Goal: Information Seeking & Learning: Learn about a topic

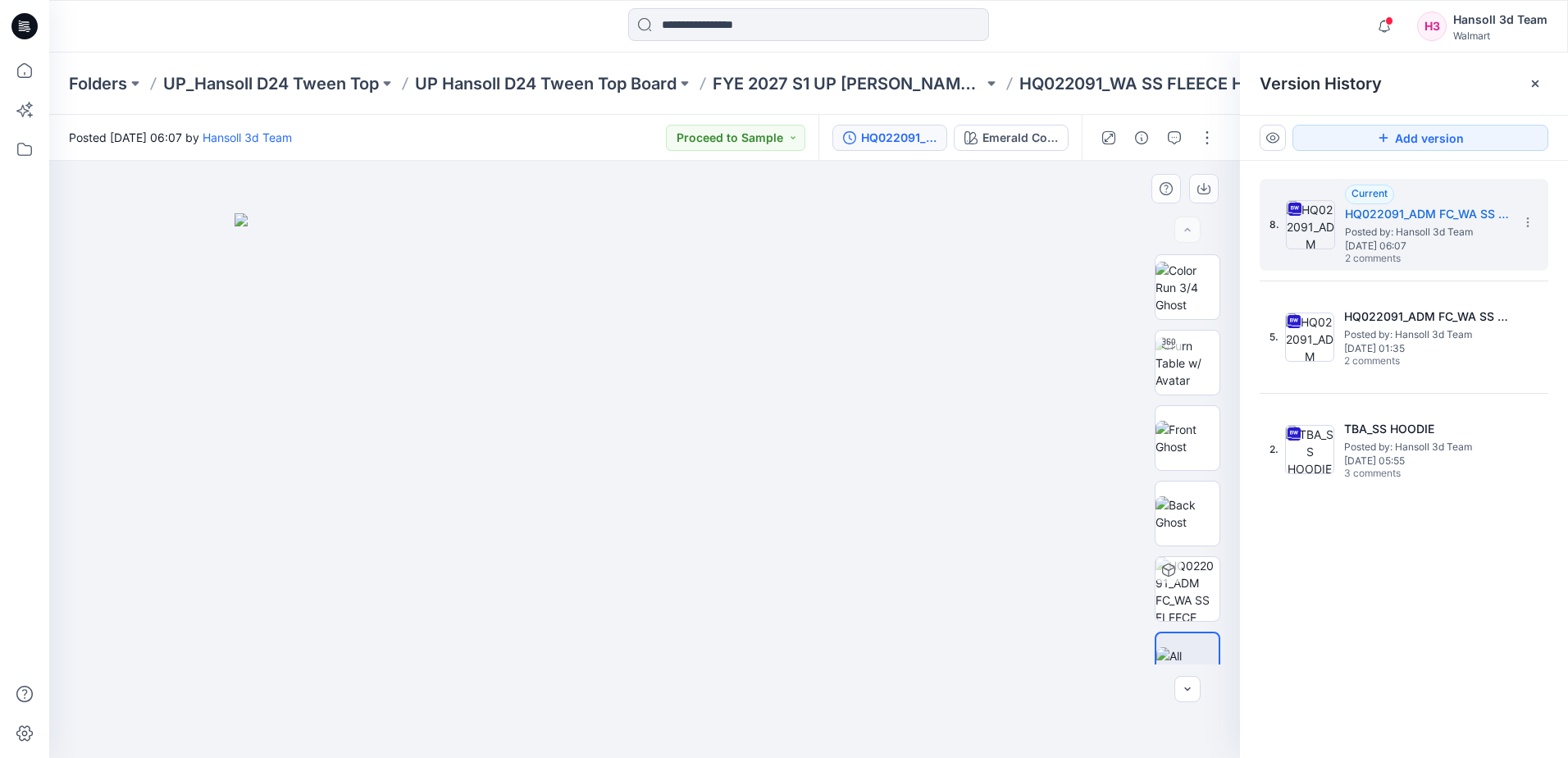
click at [246, 712] on div at bounding box center [644, 458] width 1191 height 597
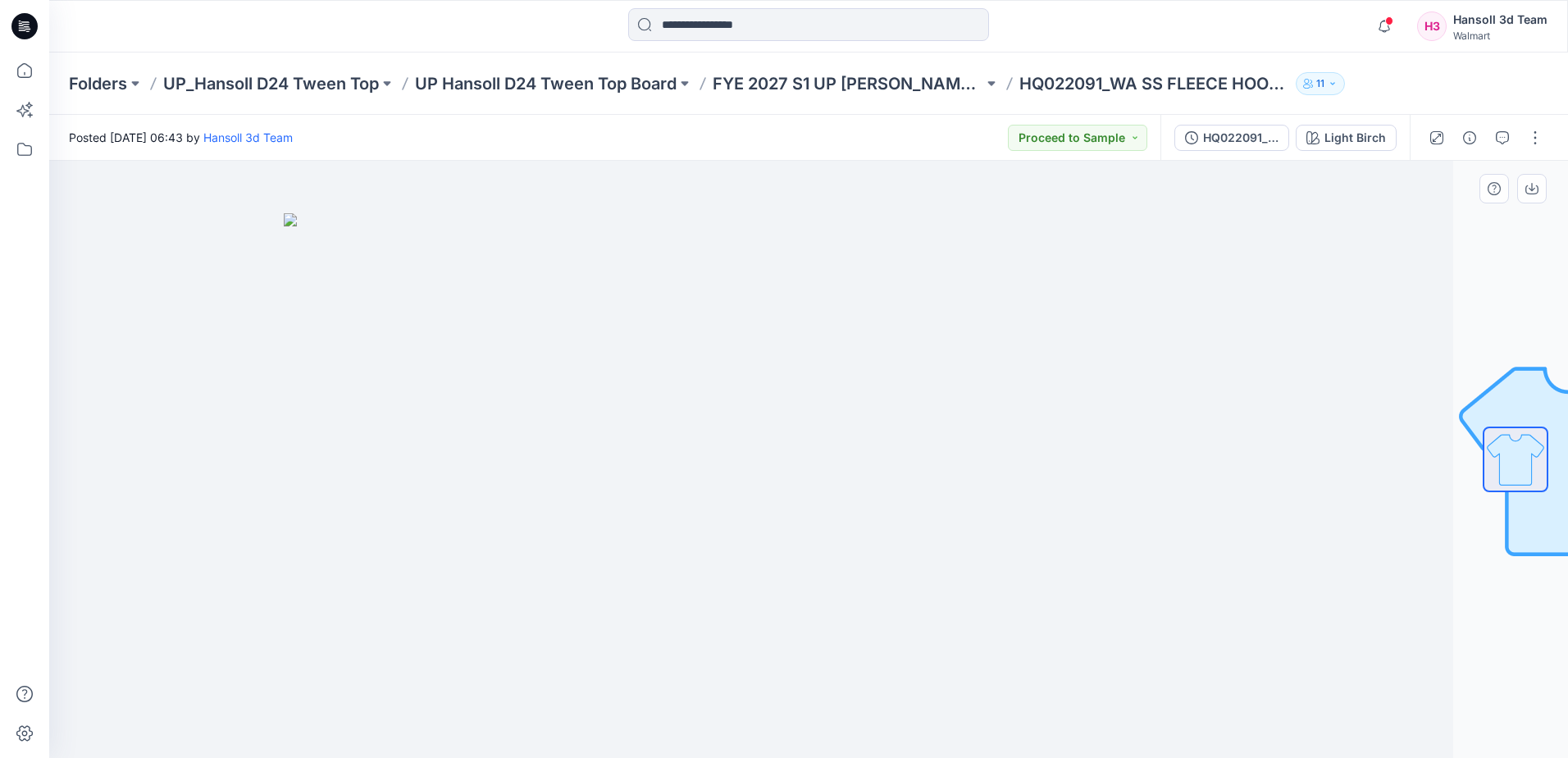
click at [388, 618] on img at bounding box center [694, 485] width 820 height 544
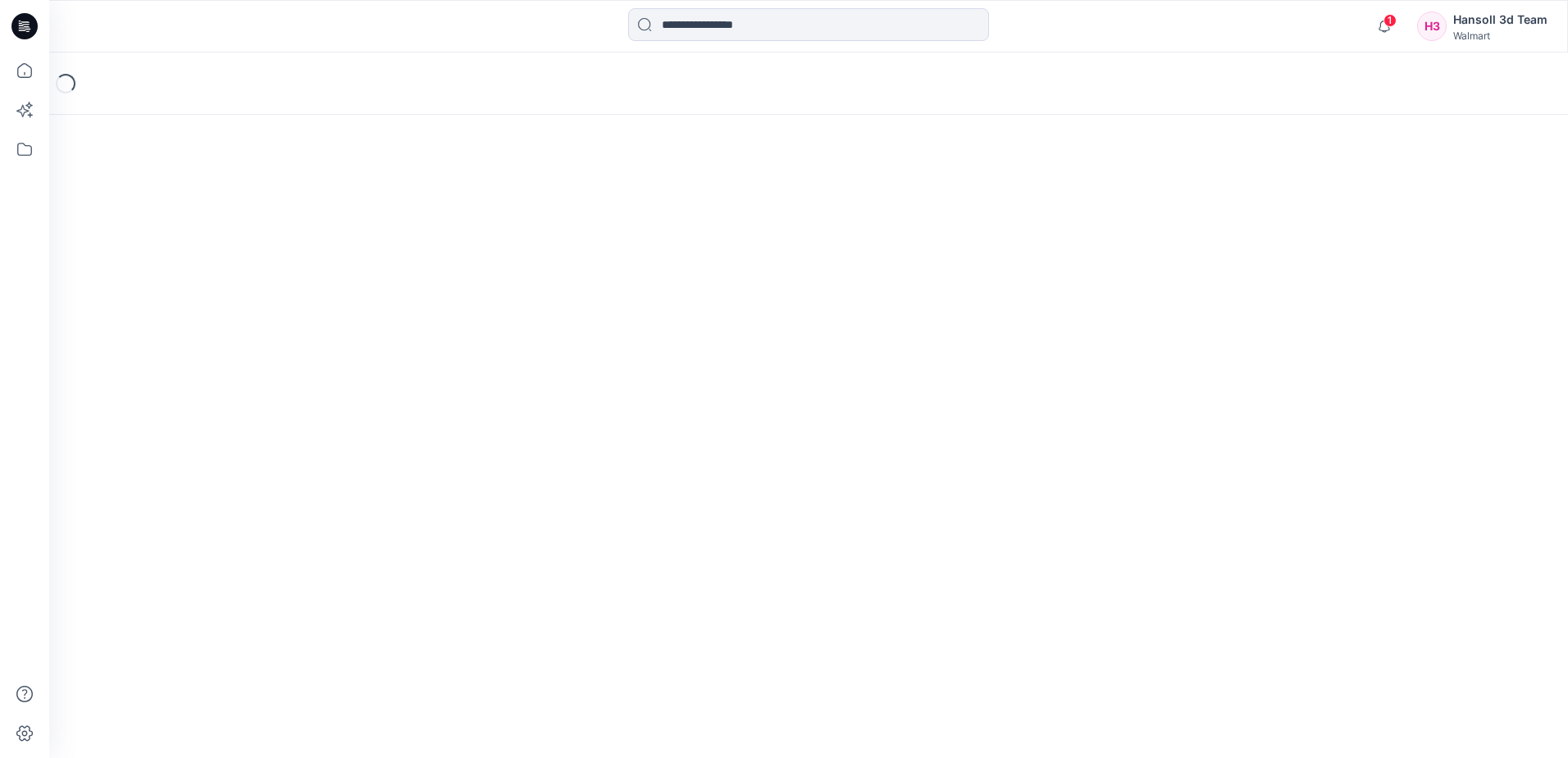
click at [19, 197] on div at bounding box center [24, 405] width 36 height 706
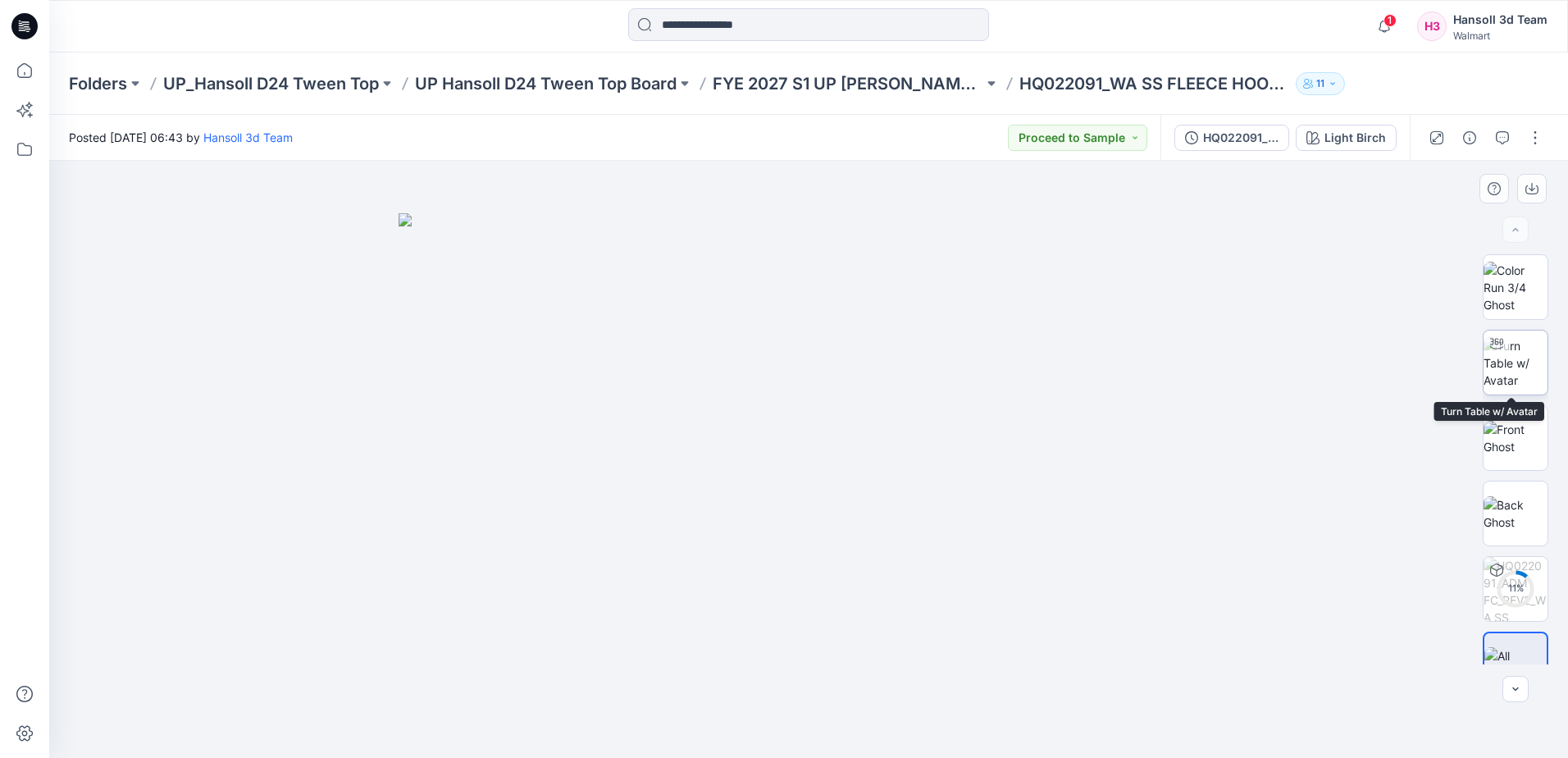
click at [1525, 370] on img at bounding box center [1516, 362] width 64 height 51
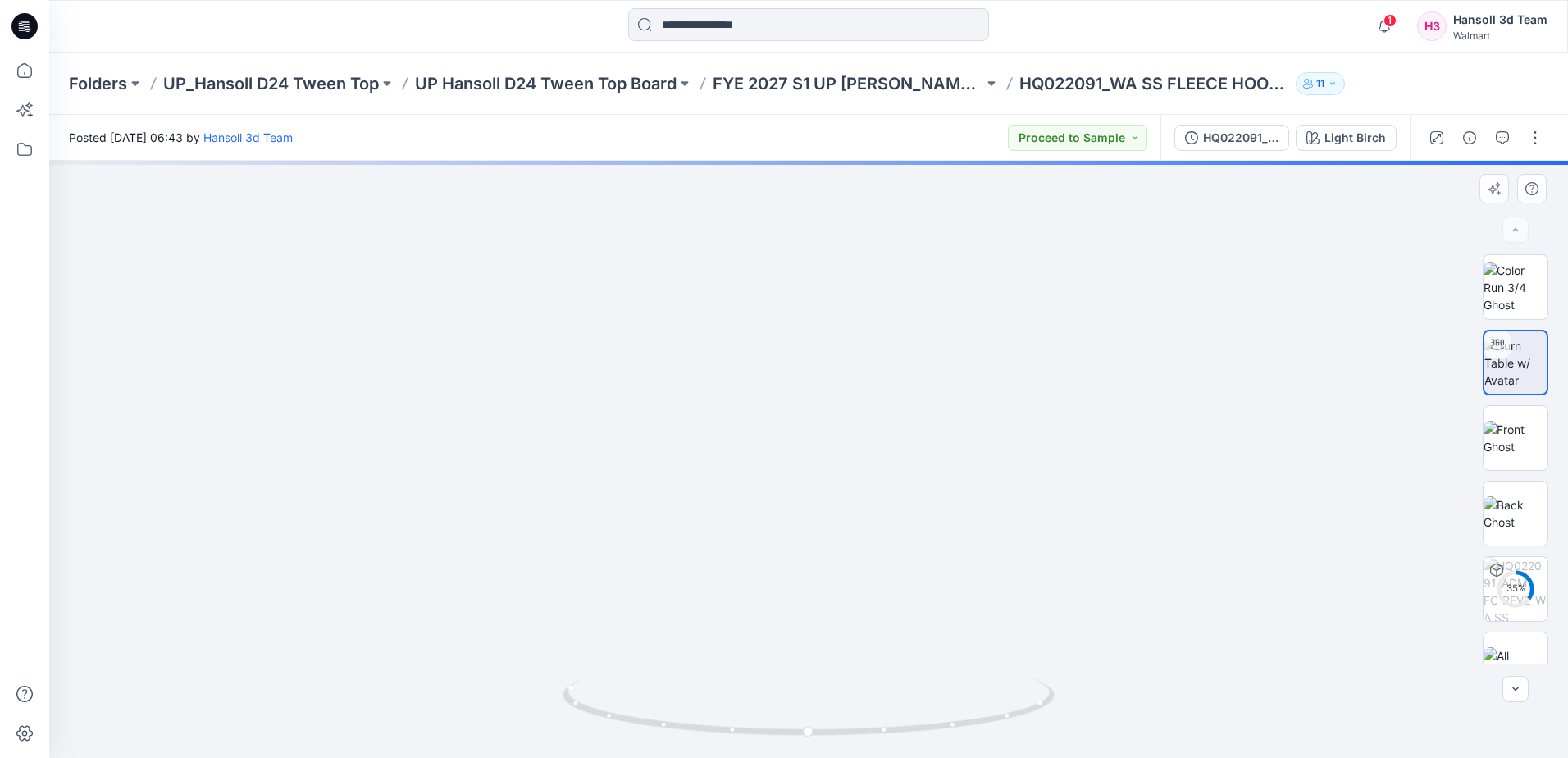
drag, startPoint x: 911, startPoint y: 415, endPoint x: 861, endPoint y: 577, distance: 169.5
click at [861, 577] on img at bounding box center [800, 132] width 1950 height 1253
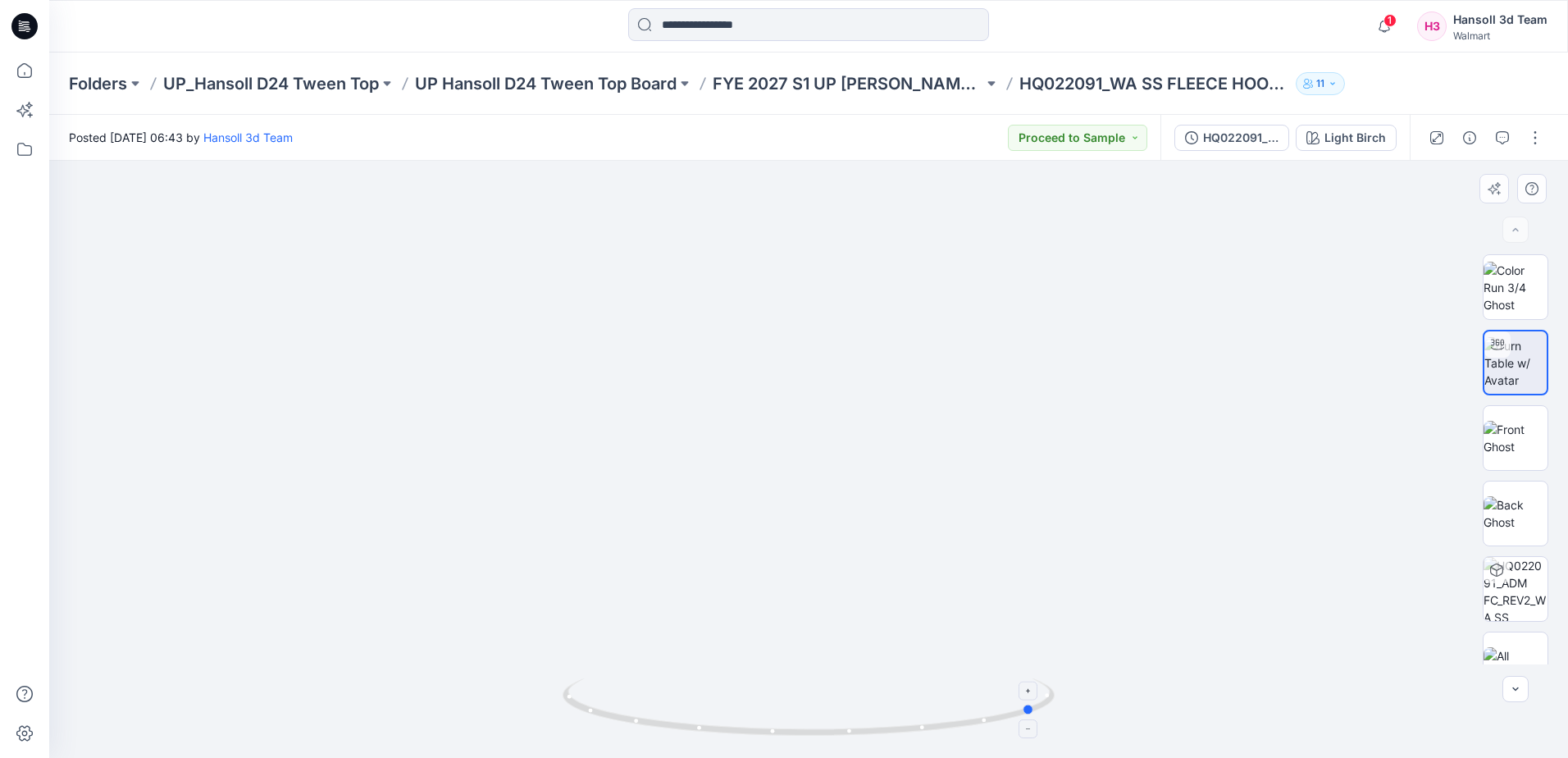
drag, startPoint x: 980, startPoint y: 711, endPoint x: 751, endPoint y: 714, distance: 229.0
click at [751, 714] on icon at bounding box center [811, 709] width 496 height 62
drag, startPoint x: 905, startPoint y: 733, endPoint x: 723, endPoint y: 729, distance: 182.0
click at [723, 729] on icon at bounding box center [811, 709] width 496 height 62
drag, startPoint x: 622, startPoint y: 529, endPoint x: 630, endPoint y: 119, distance: 410.1
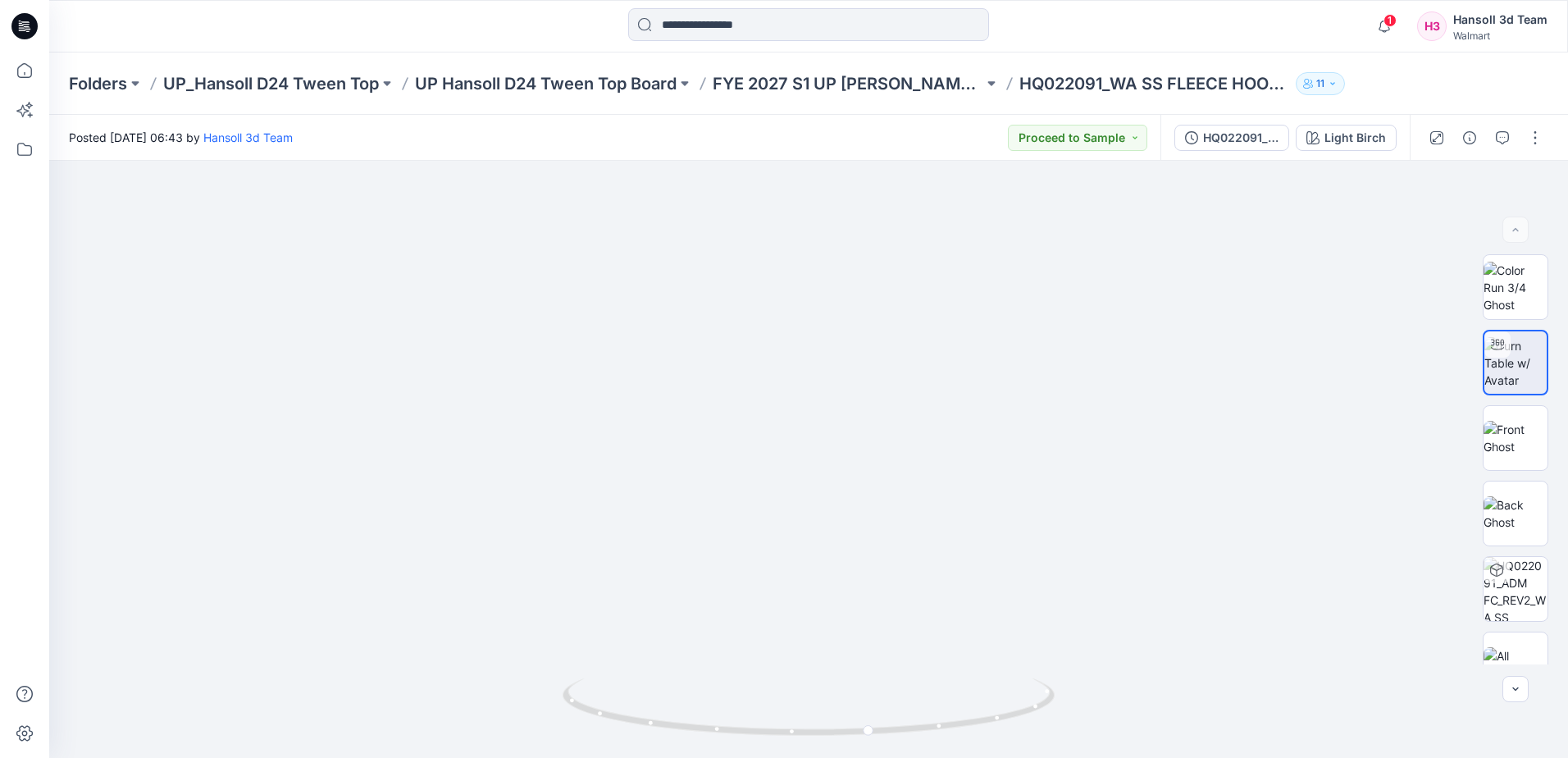
click at [630, 119] on div "Posted Tuesday, August 12, 2025 06:43 by Hansoll 3d Team Proceed to Sample HQ02…" at bounding box center [808, 436] width 1519 height 643
drag, startPoint x: 1328, startPoint y: 121, endPoint x: 1331, endPoint y: 131, distance: 10.4
click at [1329, 127] on div "HQ022091_ADM FC_REV2_WA SS FLEECE HOODIE Light Birch" at bounding box center [1284, 138] width 249 height 46
click at [1338, 142] on div "Light Birch" at bounding box center [1354, 138] width 62 height 18
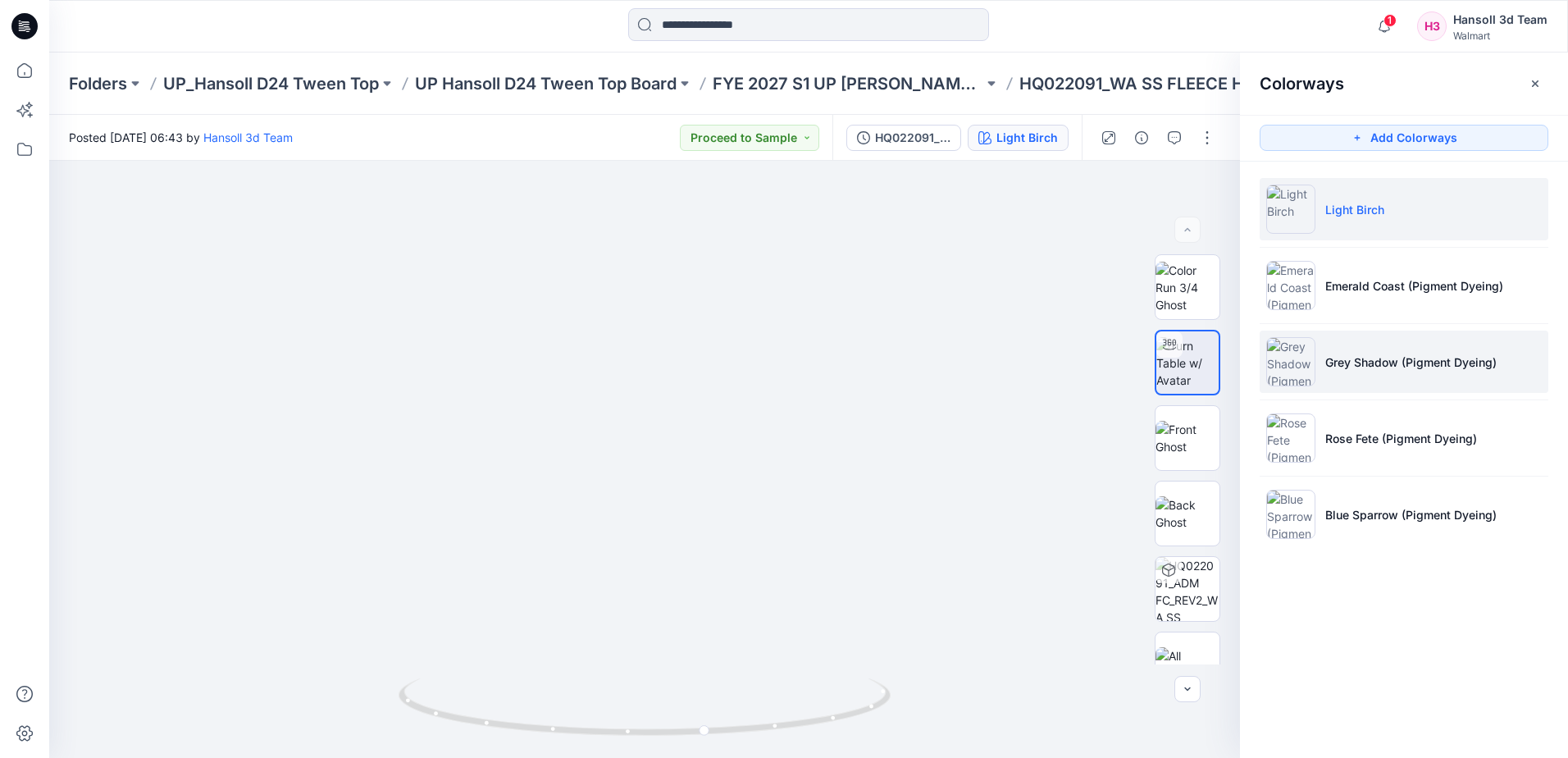
click at [1375, 387] on li "Grey Shadow (Pigment Dyeing)" at bounding box center [1404, 362] width 289 height 62
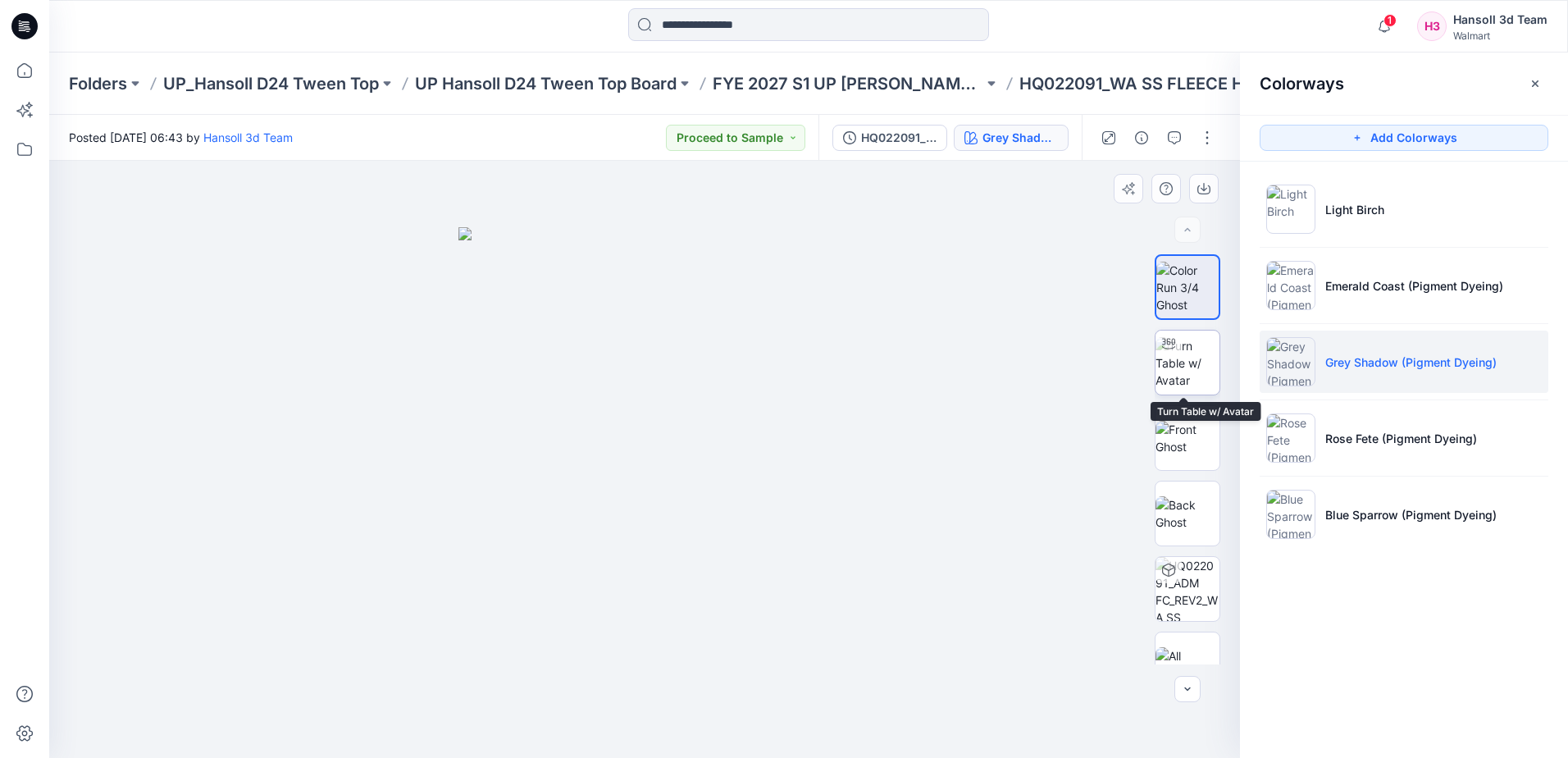
click at [1177, 371] on img at bounding box center [1187, 362] width 64 height 51
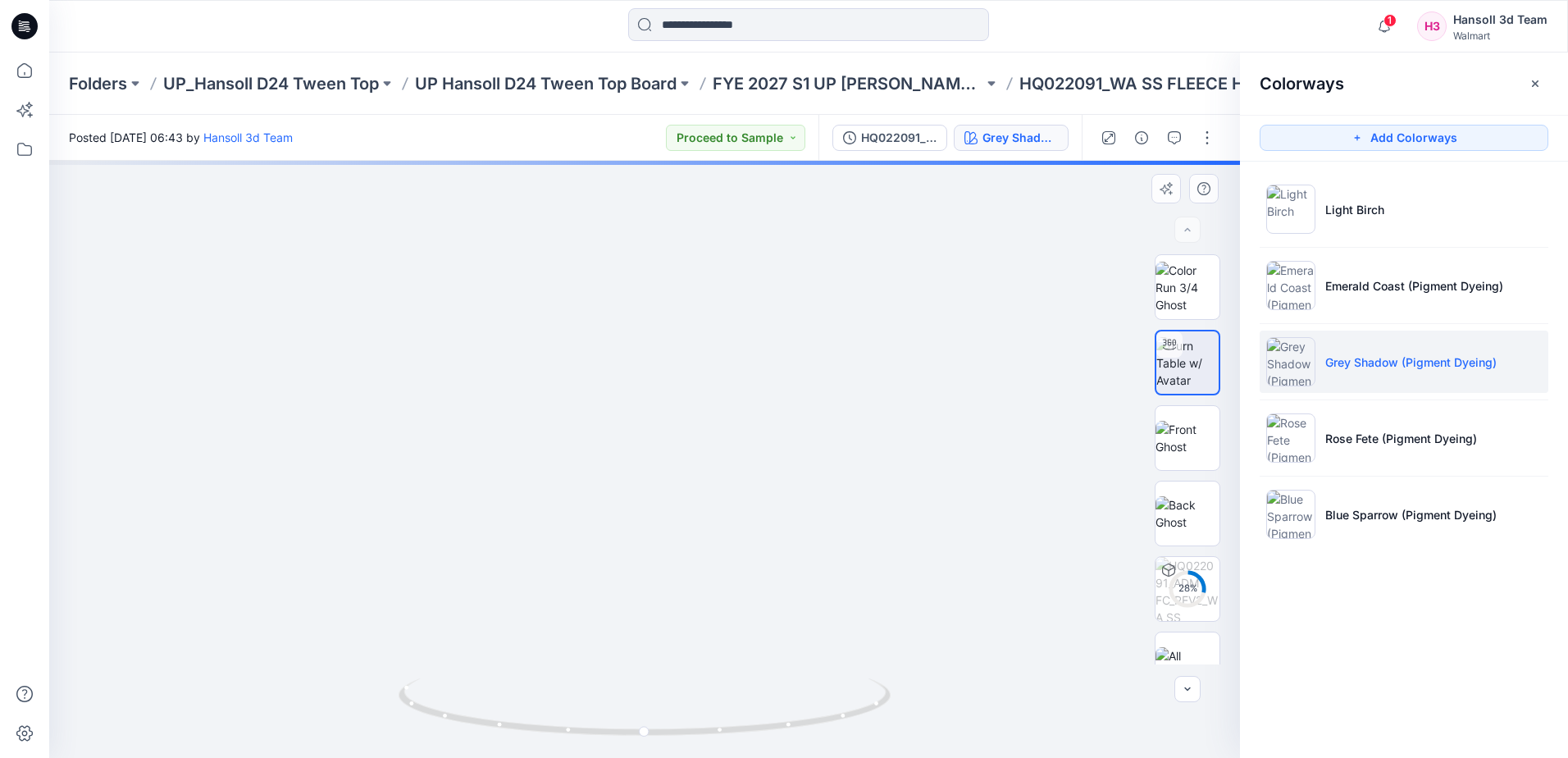
drag, startPoint x: 712, startPoint y: 576, endPoint x: 691, endPoint y: 483, distance: 95.3
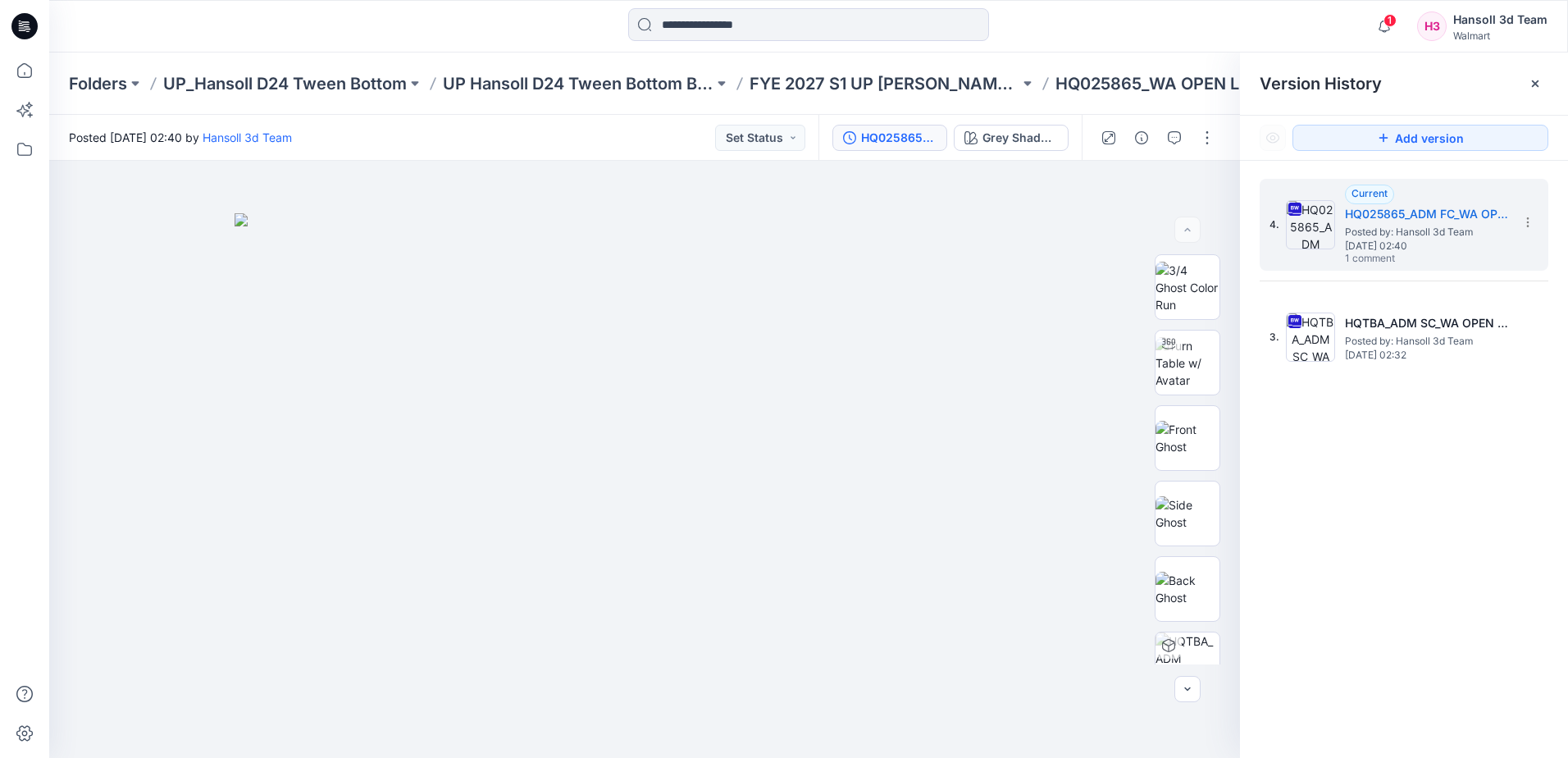
click at [1493, 425] on div "4. Current HQ025865_ADM FC_WA OPEN LEG PANT Posted by: Hansoll 3d Team Tuesday,…" at bounding box center [1403, 471] width 328 height 621
click at [44, 500] on div at bounding box center [24, 379] width 49 height 758
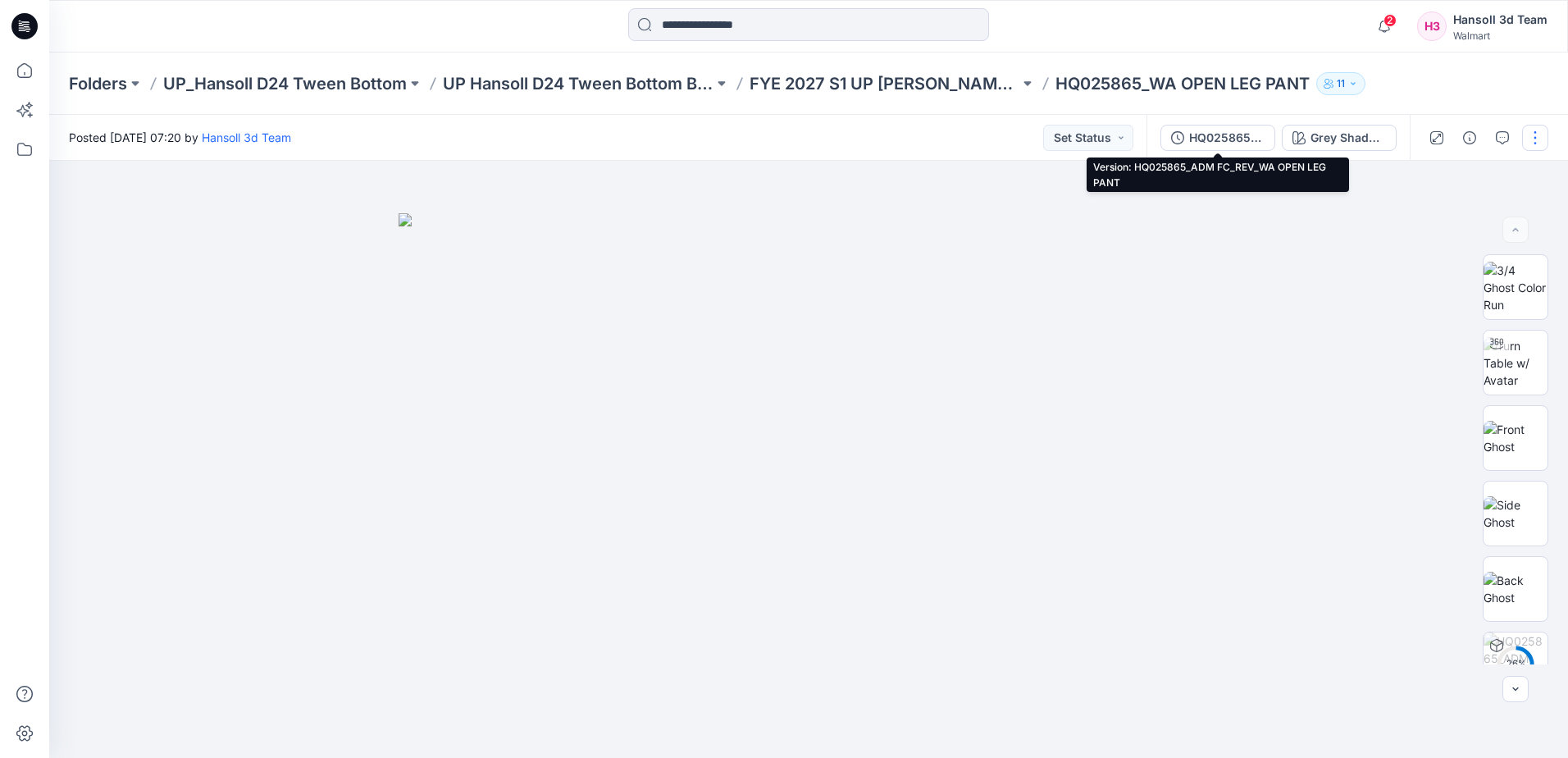
click at [1203, 142] on div "HQ025865_ADM FC_REV_WA OPEN LEG PANT" at bounding box center [1226, 138] width 75 height 18
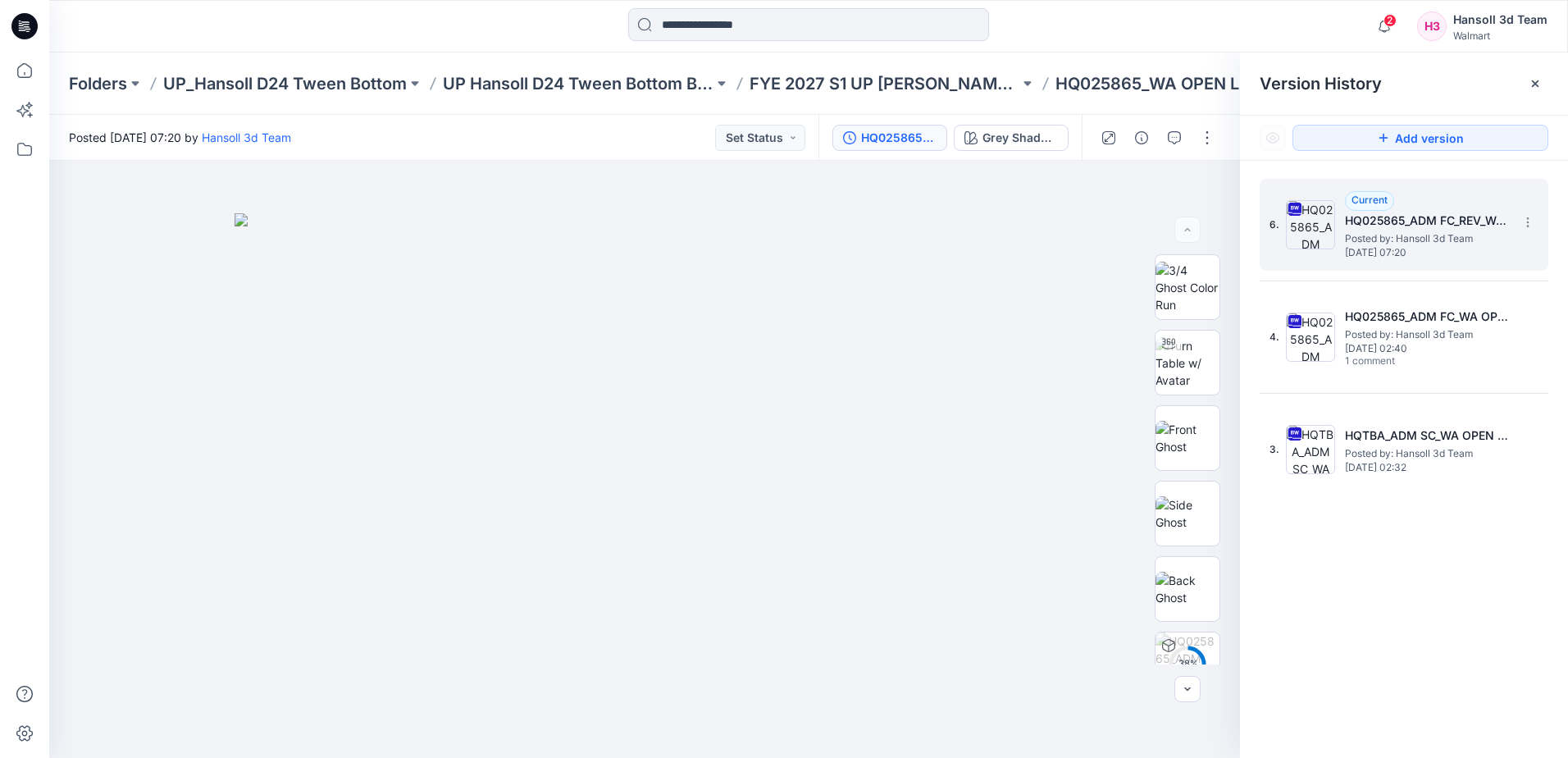
click at [1411, 239] on span "Posted by: Hansoll 3d Team" at bounding box center [1427, 238] width 164 height 16
drag, startPoint x: 1191, startPoint y: 368, endPoint x: 1015, endPoint y: 432, distance: 187.3
click at [1188, 368] on img at bounding box center [1187, 362] width 64 height 51
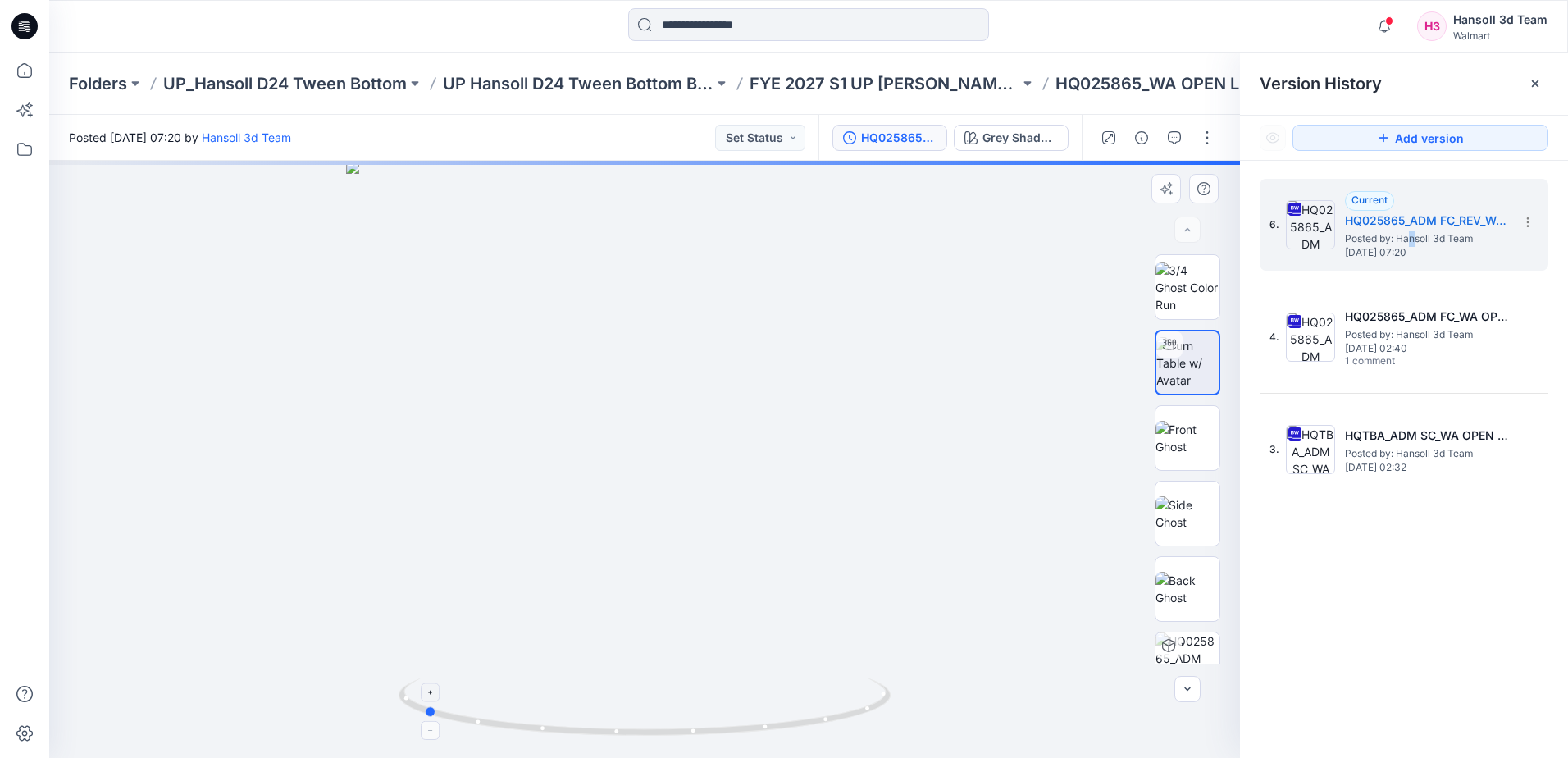
drag, startPoint x: 840, startPoint y: 721, endPoint x: 619, endPoint y: 728, distance: 221.1
click at [619, 728] on icon at bounding box center [646, 709] width 496 height 62
drag, startPoint x: 706, startPoint y: 719, endPoint x: 652, endPoint y: 723, distance: 54.1
click at [652, 723] on icon at bounding box center [646, 709] width 496 height 62
click at [781, 728] on icon at bounding box center [646, 709] width 496 height 62
